Goal: Information Seeking & Learning: Learn about a topic

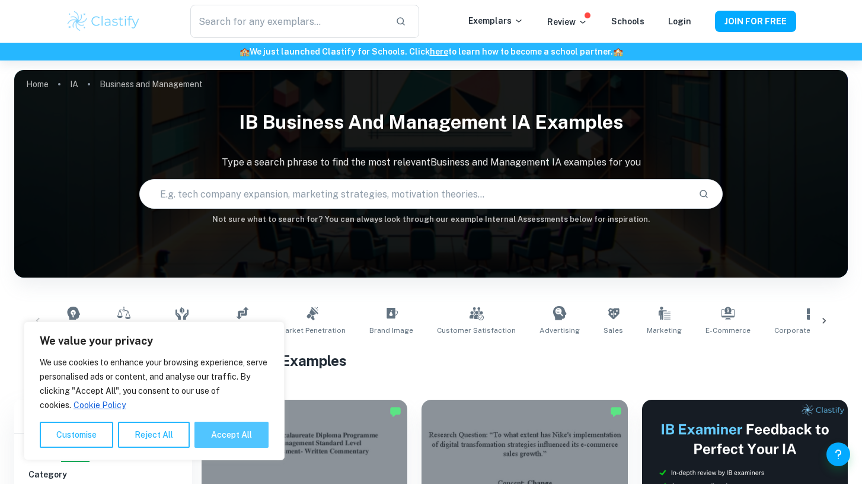
click at [221, 441] on button "Accept All" at bounding box center [232, 435] width 74 height 26
checkbox input "true"
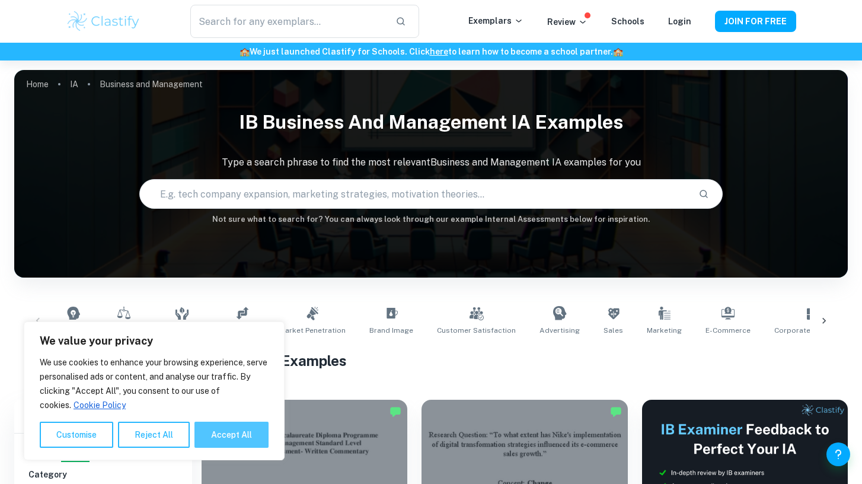
checkbox input "true"
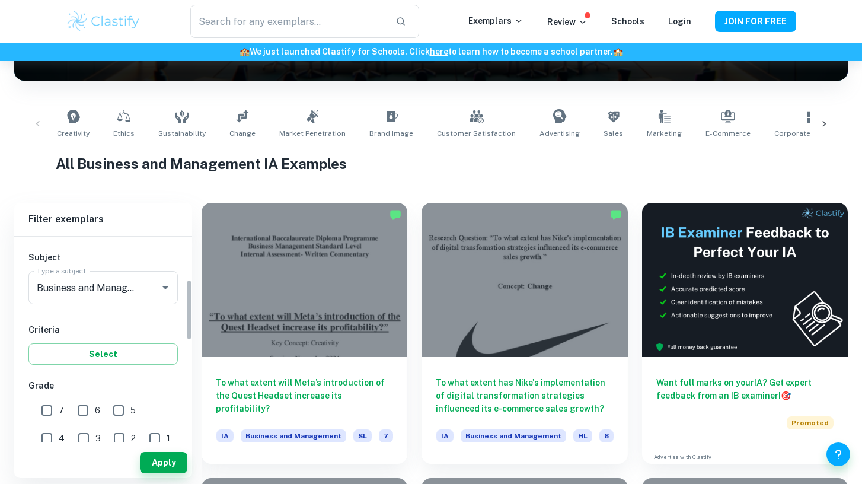
scroll to position [144, 0]
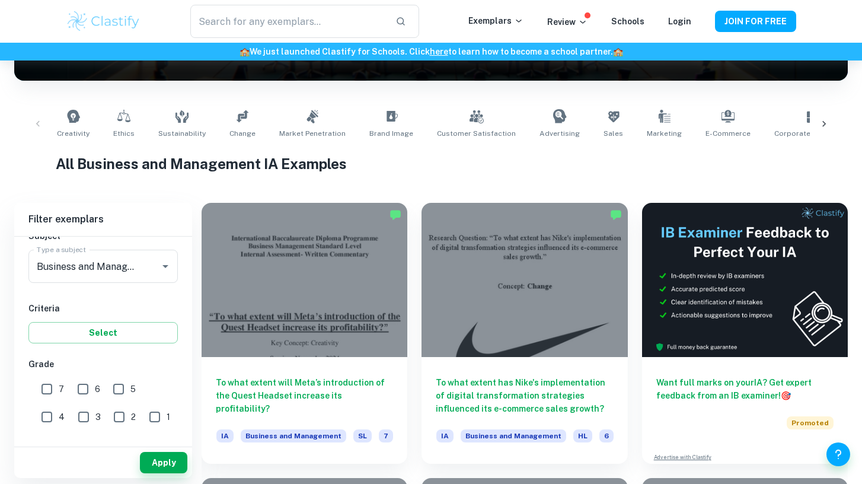
click at [54, 387] on input "7" at bounding box center [47, 389] width 24 height 24
checkbox input "true"
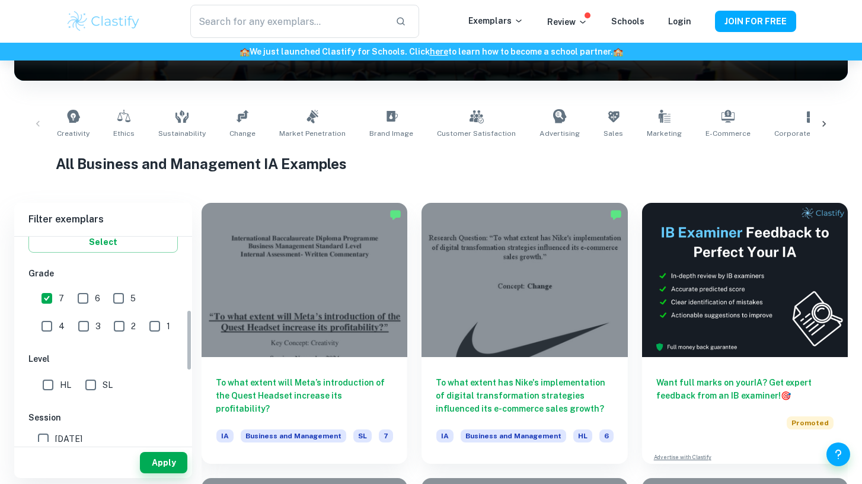
scroll to position [260, 0]
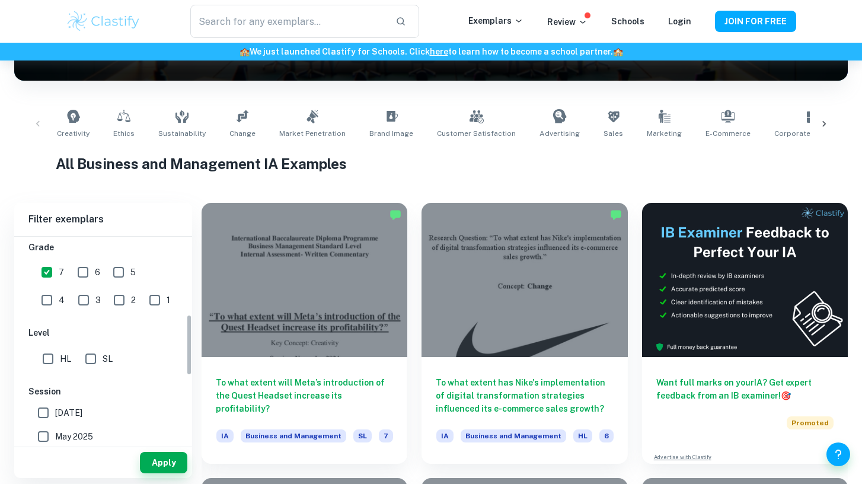
click at [46, 370] on input "HL" at bounding box center [48, 359] width 24 height 24
checkbox input "true"
click at [157, 464] on button "Apply" at bounding box center [163, 462] width 47 height 21
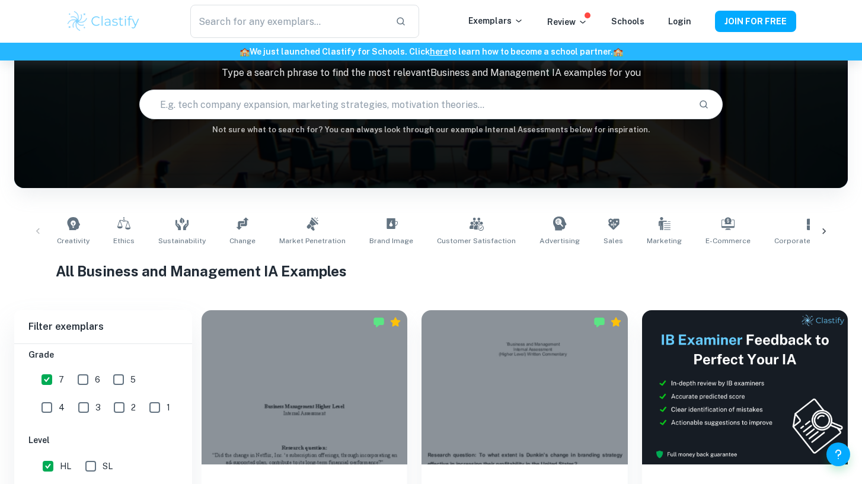
scroll to position [0, 0]
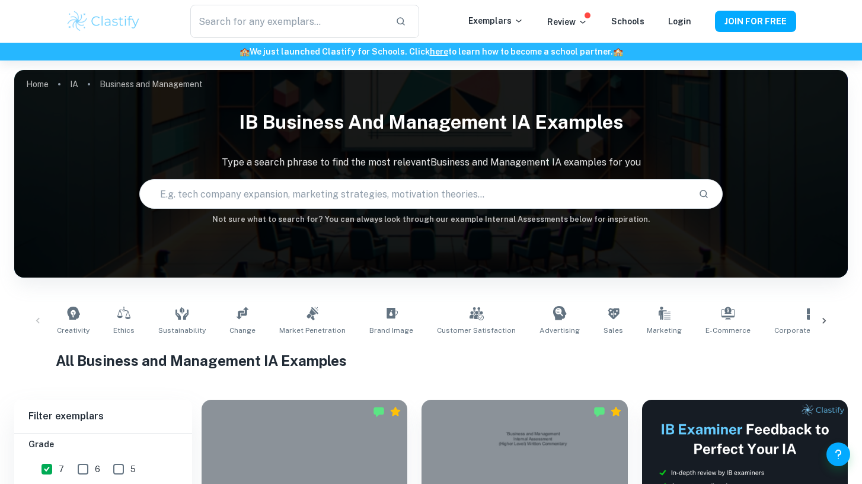
click at [305, 203] on input "text" at bounding box center [414, 193] width 549 height 33
type input "e-commerce"
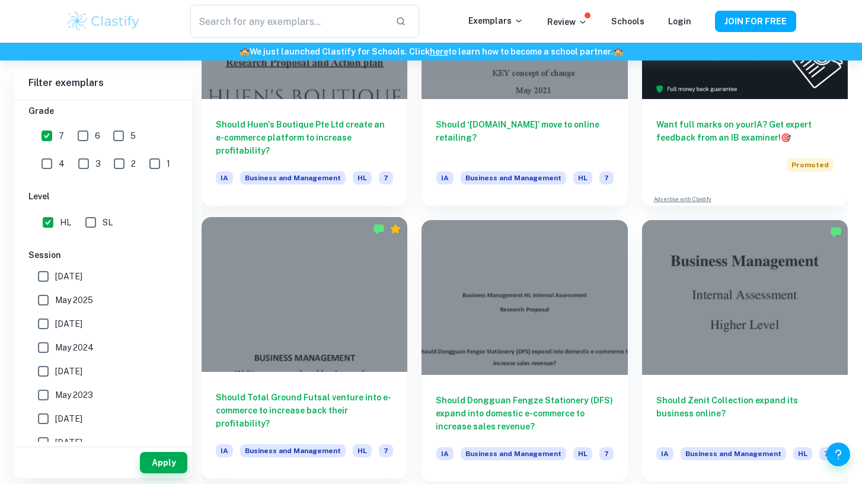
scroll to position [461, 0]
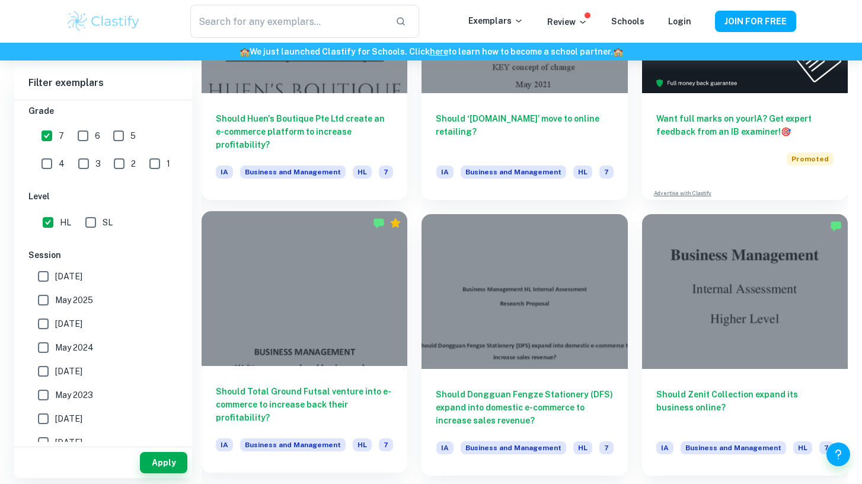
click at [312, 310] on div at bounding box center [305, 288] width 206 height 154
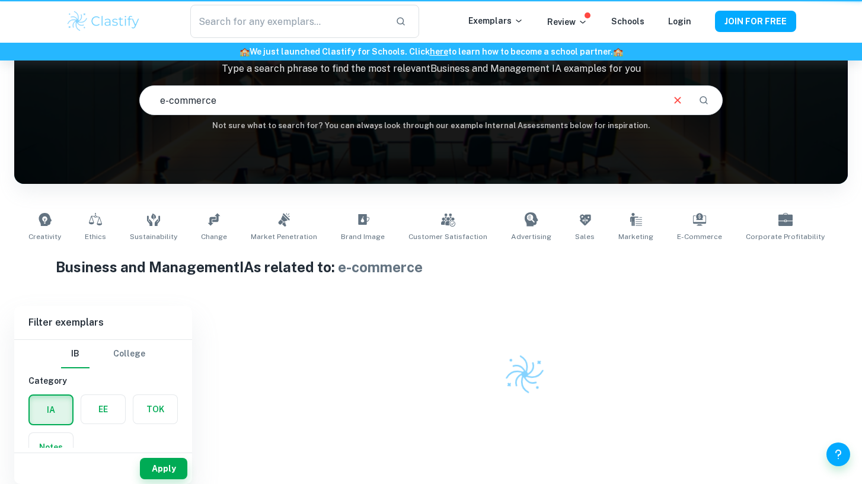
scroll to position [94, 0]
